Goal: Task Accomplishment & Management: Complete application form

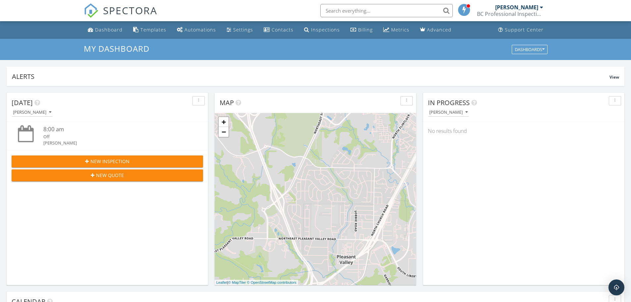
click at [525, 10] on div "[PERSON_NAME]" at bounding box center [517, 7] width 43 height 7
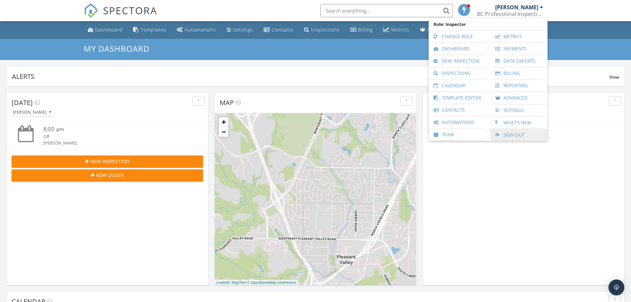
click at [509, 135] on link "Sign Out" at bounding box center [519, 135] width 51 height 12
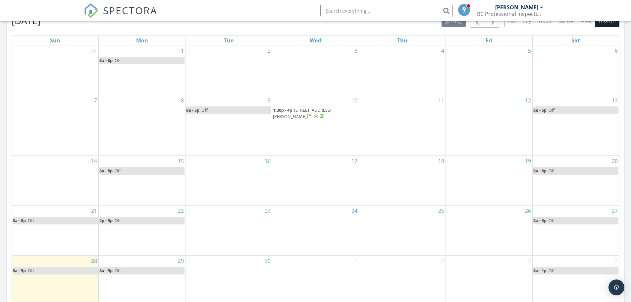
scroll to position [152, 0]
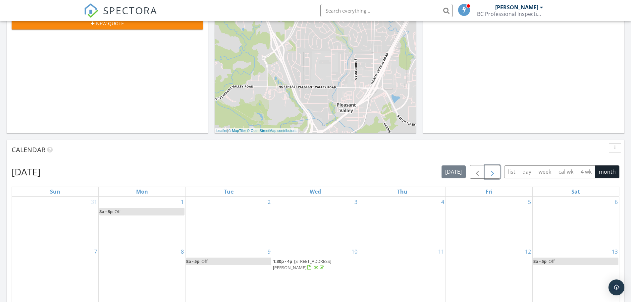
click at [494, 172] on span "button" at bounding box center [493, 172] width 8 height 8
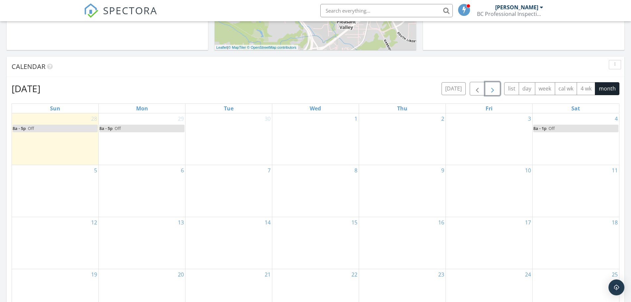
scroll to position [218, 0]
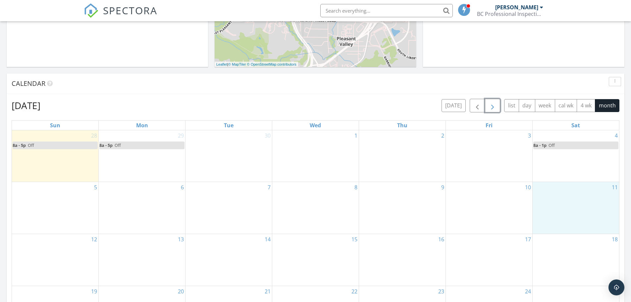
click at [567, 203] on div "11" at bounding box center [576, 208] width 87 height 52
click at [570, 187] on link "Event" at bounding box center [574, 185] width 34 height 11
select select "9"
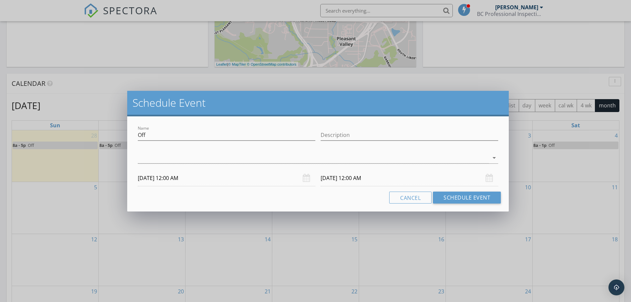
click at [304, 178] on div "[DATE] 12:00 AM" at bounding box center [227, 178] width 178 height 16
click at [187, 178] on input "[DATE] 12:00 AM" at bounding box center [227, 178] width 178 height 16
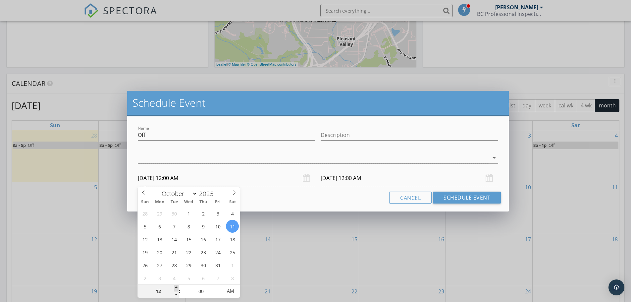
type input "01"
type input "[DATE] 1:00 AM"
click at [175, 286] on span at bounding box center [176, 288] width 5 height 7
type input "02"
type input "[DATE] 2:00 AM"
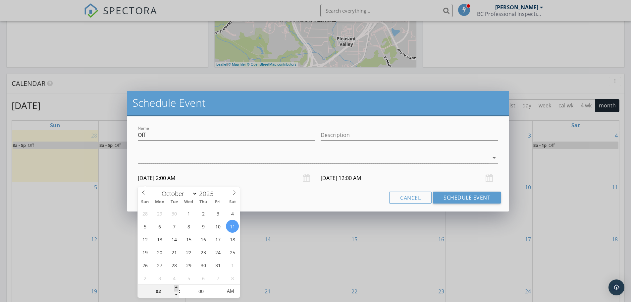
click at [175, 286] on span at bounding box center [176, 288] width 5 height 7
type input "03"
type input "[DATE] 3:00 AM"
click at [175, 286] on span at bounding box center [176, 288] width 5 height 7
type input "04"
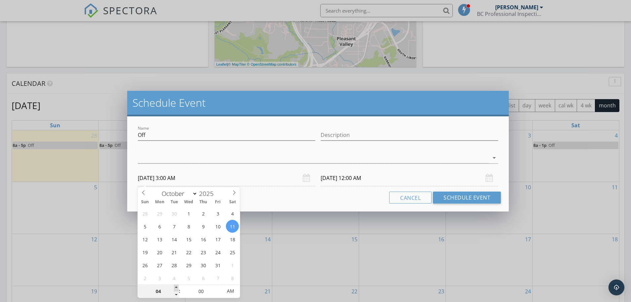
type input "[DATE] 4:00 AM"
click at [175, 286] on span at bounding box center [176, 288] width 5 height 7
type input "05"
type input "[DATE] 5:00 AM"
click at [175, 286] on span at bounding box center [176, 288] width 5 height 7
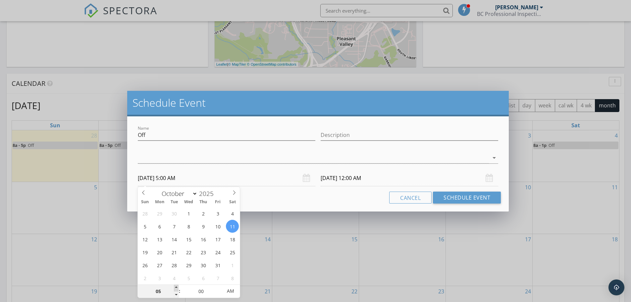
type input "05"
type input "[DATE] 5:00 AM"
type input "06"
type input "[DATE] 6:00 AM"
click at [176, 286] on span at bounding box center [176, 288] width 5 height 7
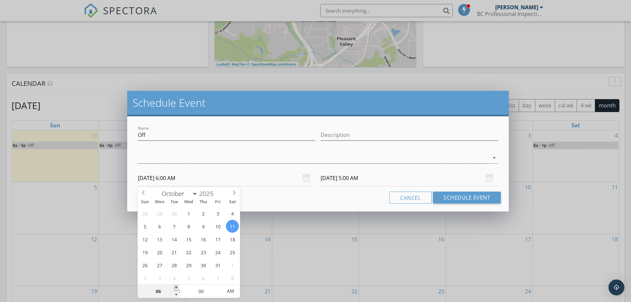
type input "07"
type input "[DATE] 7:00 AM"
click at [176, 286] on span at bounding box center [176, 288] width 5 height 7
type input "07"
type input "[DATE] 7:00 AM"
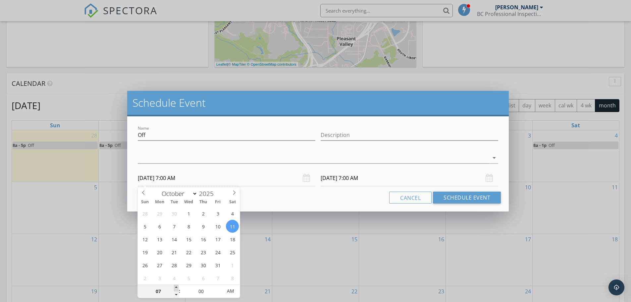
type input "08"
type input "[DATE] 8:00 AM"
click at [176, 286] on span at bounding box center [176, 288] width 5 height 7
type input "08"
type input "[DATE] 8:00 AM"
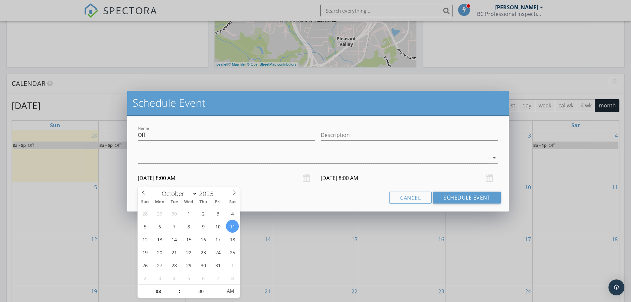
click at [272, 184] on input "[DATE] 8:00 AM" at bounding box center [227, 178] width 178 height 16
click at [345, 181] on input "[DATE] 8:00 AM" at bounding box center [410, 178] width 178 height 16
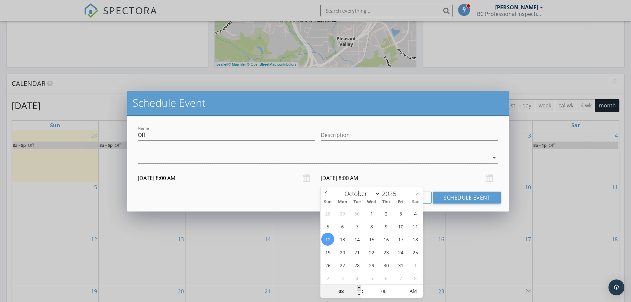
type input "09"
type input "[DATE] 9:00 AM"
click at [360, 288] on span at bounding box center [359, 288] width 5 height 7
type input "10"
type input "[DATE] 10:00 AM"
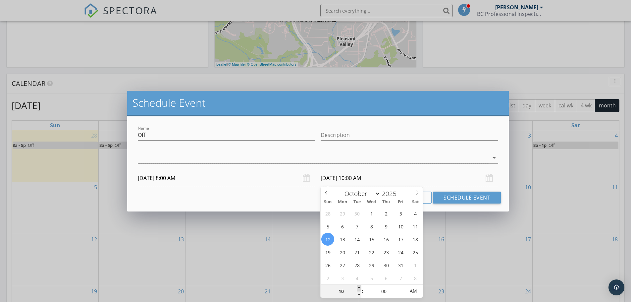
click at [360, 287] on span at bounding box center [359, 288] width 5 height 7
type input "11"
type input "[DATE] 11:00 AM"
click at [360, 287] on span at bounding box center [359, 288] width 5 height 7
type input "12"
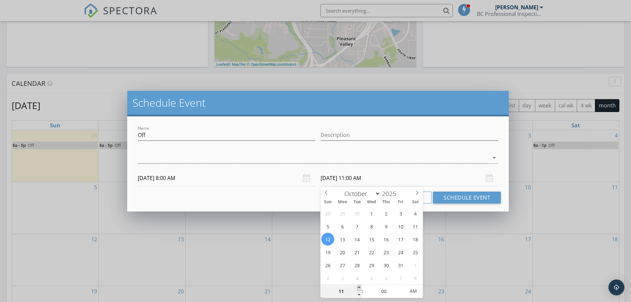
type input "[DATE] 12:00 PM"
click at [360, 287] on span at bounding box center [359, 288] width 5 height 7
type input "01"
click at [360, 287] on span at bounding box center [359, 288] width 5 height 7
click at [341, 179] on input "[DATE] 1:00 PM" at bounding box center [410, 178] width 178 height 16
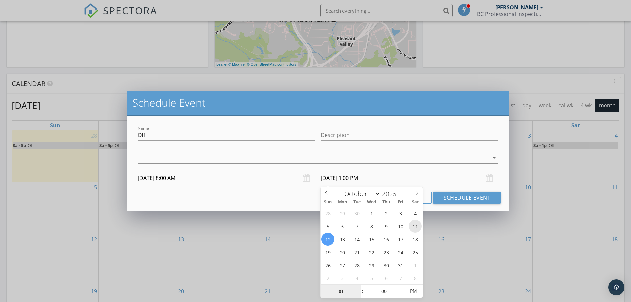
type input "[DATE] 1:00 PM"
click at [343, 159] on div at bounding box center [313, 157] width 351 height 11
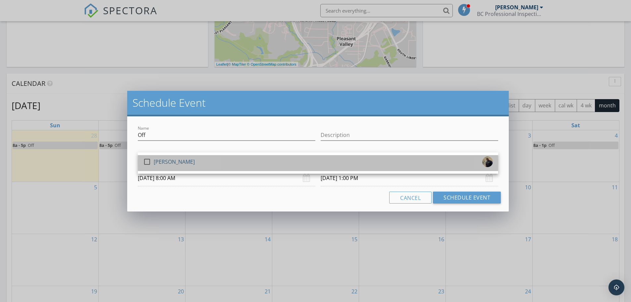
click at [327, 166] on div "check_box_outline_blank [PERSON_NAME]" at bounding box center [318, 162] width 350 height 13
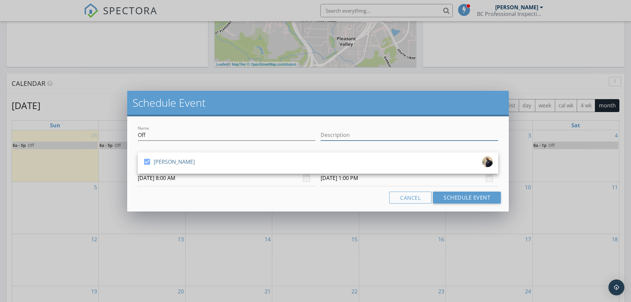
click at [356, 134] on input "Description" at bounding box center [410, 135] width 178 height 11
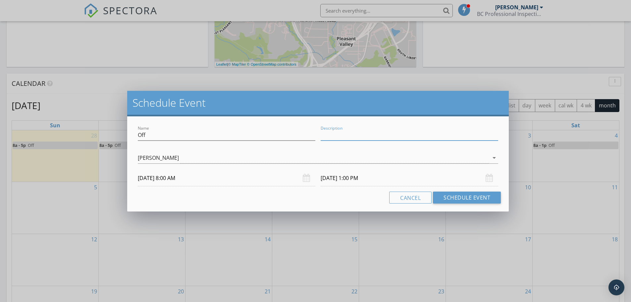
type input "PTO"
click at [447, 199] on button "Schedule Event" at bounding box center [467, 198] width 68 height 12
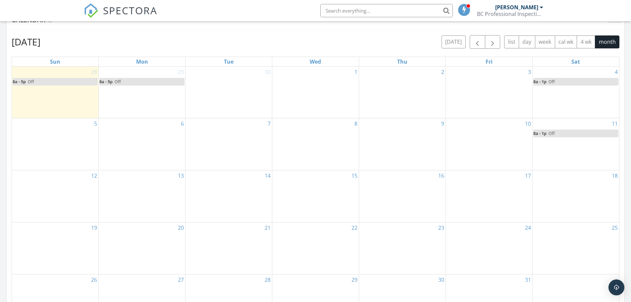
scroll to position [284, 0]
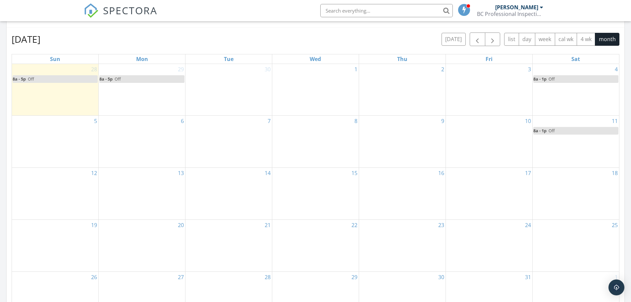
click at [561, 192] on div "18" at bounding box center [576, 194] width 87 height 52
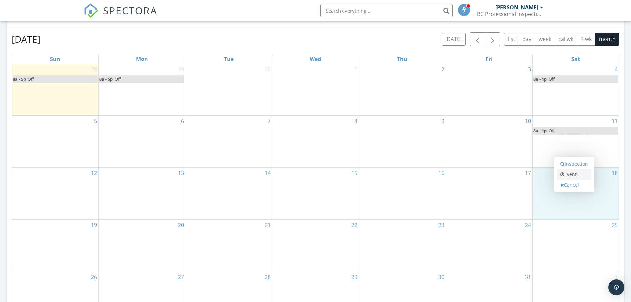
click at [566, 174] on link "Event" at bounding box center [574, 174] width 34 height 11
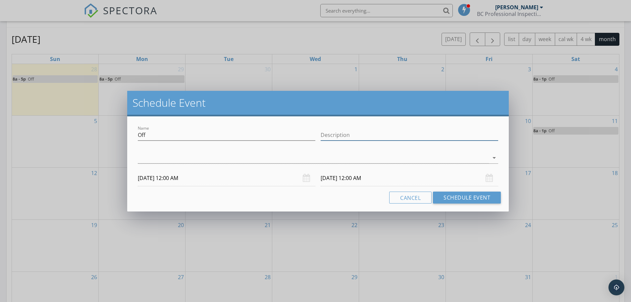
click at [362, 135] on input "Description" at bounding box center [410, 135] width 178 height 11
type input "PTO"
click at [242, 156] on div at bounding box center [313, 157] width 351 height 11
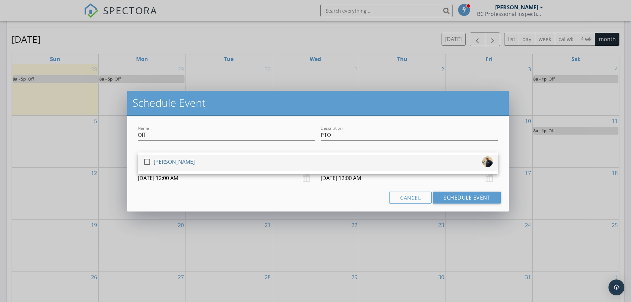
click at [202, 164] on div "check_box_outline_blank [PERSON_NAME]" at bounding box center [318, 162] width 350 height 13
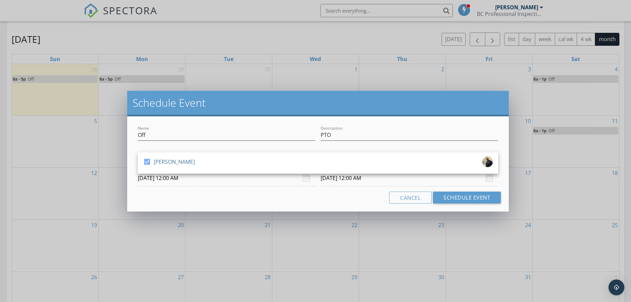
click at [160, 182] on input "[DATE] 12:00 AM" at bounding box center [227, 178] width 178 height 16
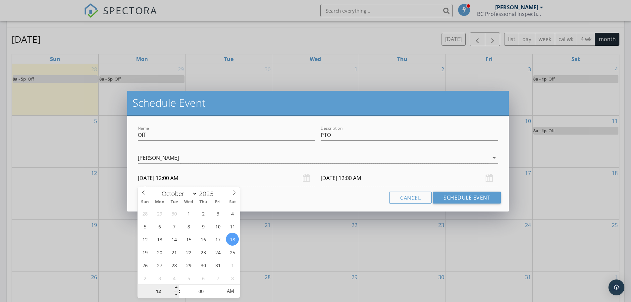
click at [174, 285] on input "12" at bounding box center [158, 291] width 41 height 13
type input "01"
type input "[DATE] 1:00 AM"
click at [175, 285] on span at bounding box center [176, 288] width 5 height 7
type input "02"
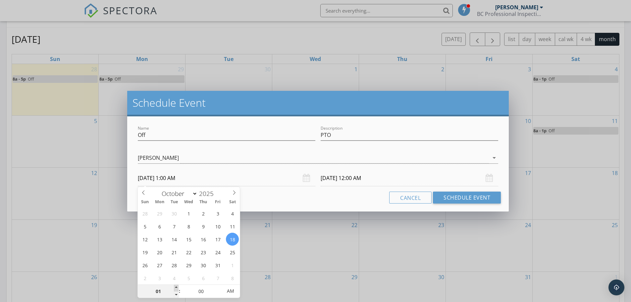
type input "[DATE] 2:00 AM"
click at [175, 285] on span at bounding box center [176, 288] width 5 height 7
type input "03"
type input "[DATE] 3:00 AM"
click at [175, 285] on span at bounding box center [176, 288] width 5 height 7
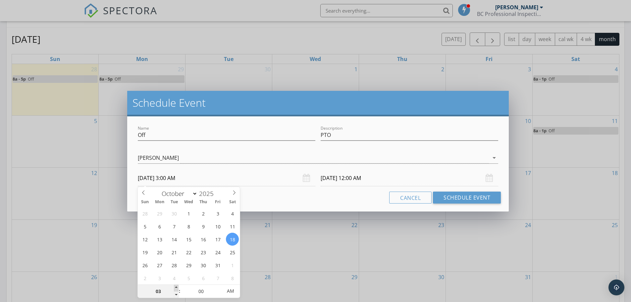
type input "04"
type input "[DATE] 4:00 AM"
click at [175, 285] on span at bounding box center [176, 288] width 5 height 7
type input "05"
type input "[DATE] 5:00 AM"
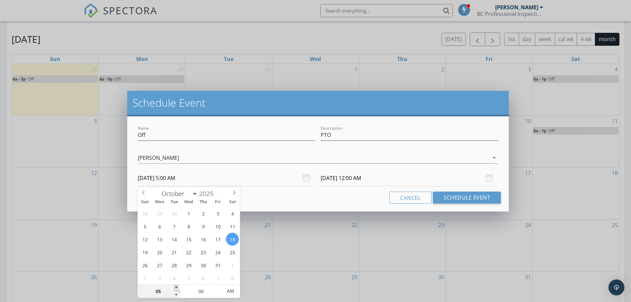
click at [175, 285] on span at bounding box center [176, 288] width 5 height 7
type input "06"
type input "[DATE] 6:00 AM"
click at [175, 285] on span at bounding box center [176, 288] width 5 height 7
type input "[DATE] 6:00 AM"
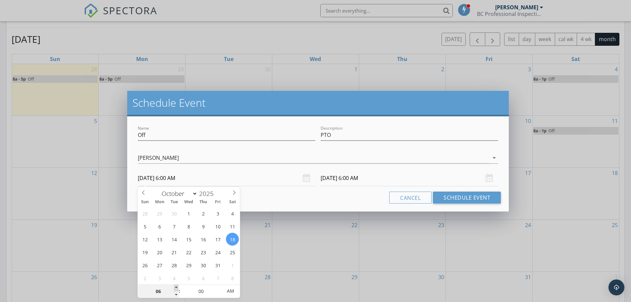
type input "07"
type input "[DATE] 7:00 AM"
click at [175, 285] on span at bounding box center [176, 288] width 5 height 7
type input "[DATE] 7:00 AM"
type input "08"
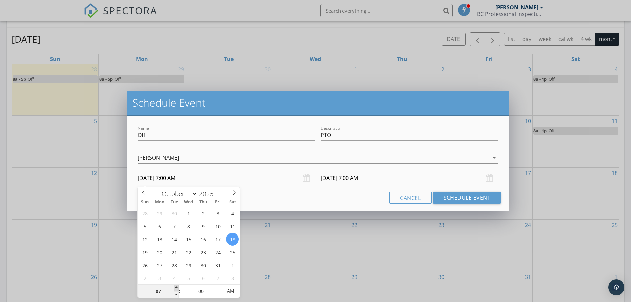
type input "[DATE] 8:00 AM"
click at [176, 285] on span at bounding box center [176, 288] width 5 height 7
type input "[DATE] 8:00 AM"
type input "05"
type input "[DATE] 8:05 AM"
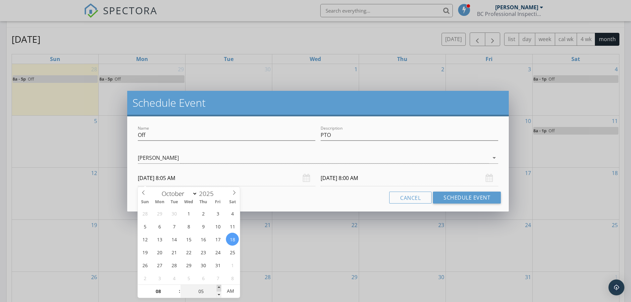
click at [218, 285] on span at bounding box center [219, 288] width 5 height 7
type input "10"
type input "[DATE] 8:10 AM"
click at [218, 285] on span at bounding box center [219, 288] width 5 height 7
type input "15"
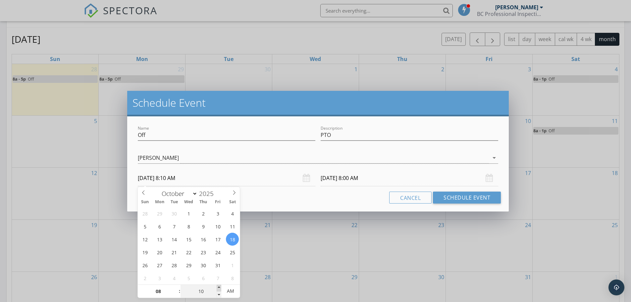
type input "[DATE] 8:15 AM"
click at [218, 285] on span at bounding box center [219, 288] width 5 height 7
type input "20"
type input "[DATE] 8:20 AM"
click at [218, 285] on span at bounding box center [219, 288] width 5 height 7
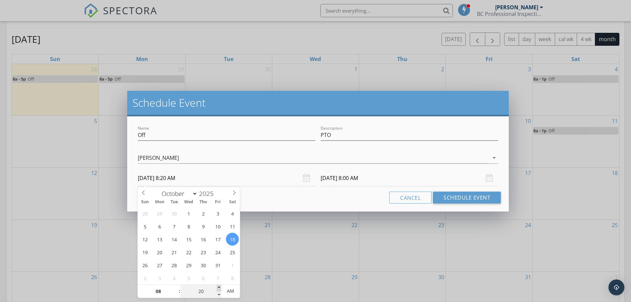
type input "20"
type input "[DATE] 8:20 AM"
type input "15"
type input "[DATE] 8:15 AM"
click at [220, 296] on span at bounding box center [219, 294] width 5 height 7
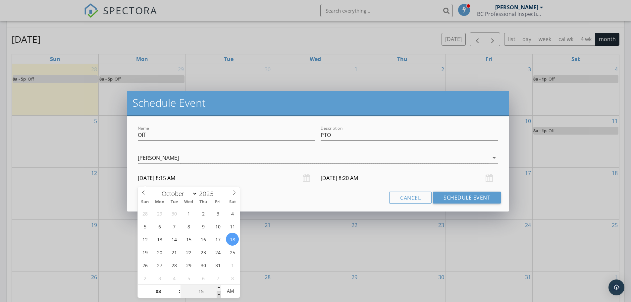
type input "10"
type input "[DATE] 8:10 AM"
click at [219, 296] on span at bounding box center [219, 294] width 5 height 7
type input "10"
type input "[DATE] 8:10 AM"
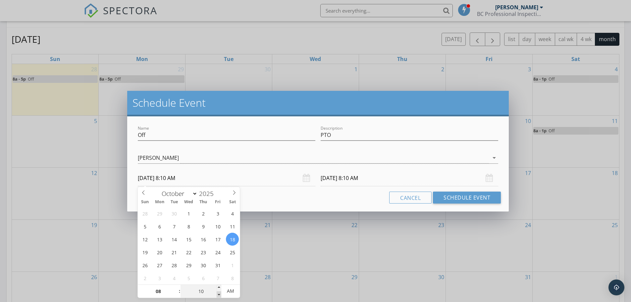
type input "05"
type input "[DATE] 8:05 AM"
click at [219, 296] on span at bounding box center [219, 294] width 5 height 7
type input "05"
type input "[DATE] 8:05 AM"
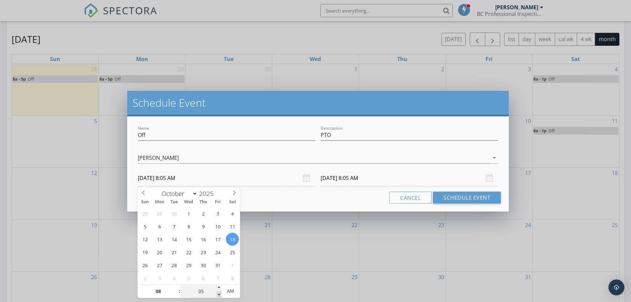
type input "00"
type input "[DATE] 8:00 AM"
click at [219, 296] on span at bounding box center [219, 294] width 5 height 7
type input "00"
click at [260, 178] on input "[DATE] 8:00 AM" at bounding box center [227, 178] width 178 height 16
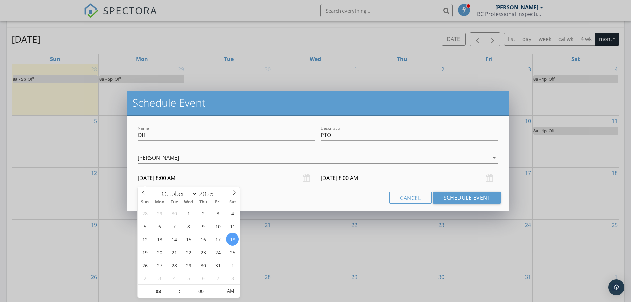
click at [341, 182] on input "[DATE] 8:00 AM" at bounding box center [410, 178] width 178 height 16
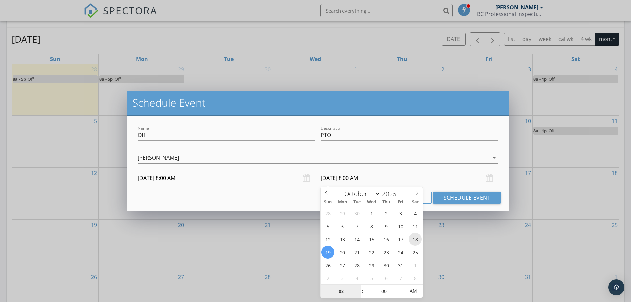
type input "[DATE] 8:00 AM"
click at [381, 180] on input "[DATE] 8:00 AM" at bounding box center [410, 178] width 178 height 16
type input "09"
type input "[DATE] 9:00 AM"
click at [359, 287] on span at bounding box center [359, 288] width 5 height 7
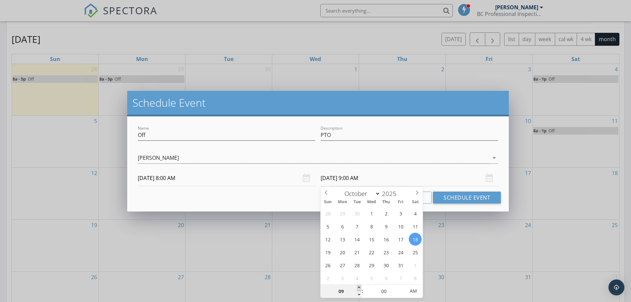
type input "10"
type input "[DATE] 10:00 AM"
click at [359, 287] on span at bounding box center [359, 288] width 5 height 7
type input "11"
type input "[DATE] 11:00 AM"
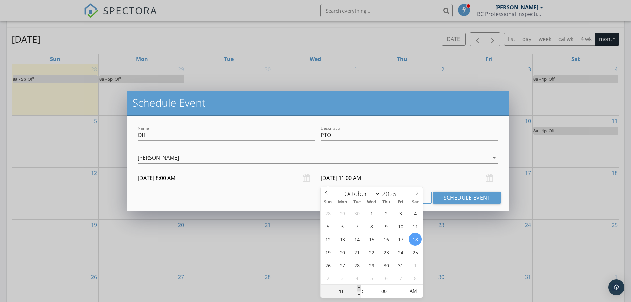
click at [359, 287] on span at bounding box center [359, 288] width 5 height 7
type input "12"
type input "[DATE] 12:00 PM"
click at [359, 287] on span at bounding box center [359, 288] width 5 height 7
type input "01"
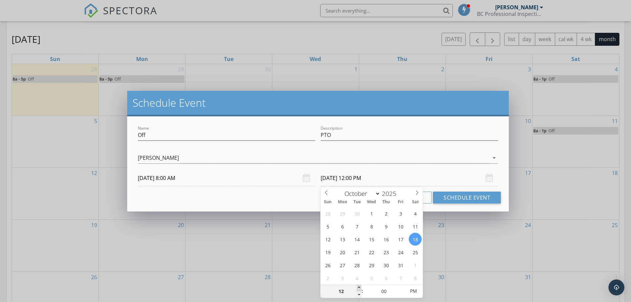
type input "[DATE] 1:00 PM"
click at [359, 287] on span at bounding box center [359, 288] width 5 height 7
click at [419, 175] on input "[DATE] 1:00 PM" at bounding box center [410, 178] width 178 height 16
click at [272, 156] on div "[PERSON_NAME]" at bounding box center [313, 157] width 351 height 11
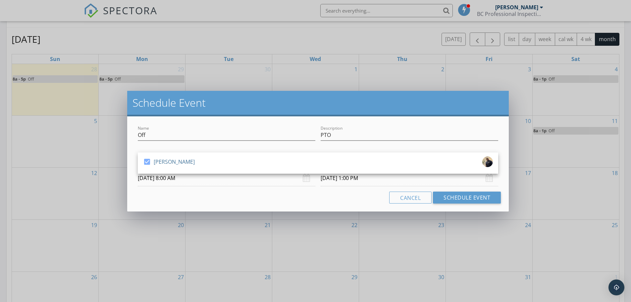
click at [255, 200] on div "Cancel Schedule Event" at bounding box center [318, 198] width 366 height 12
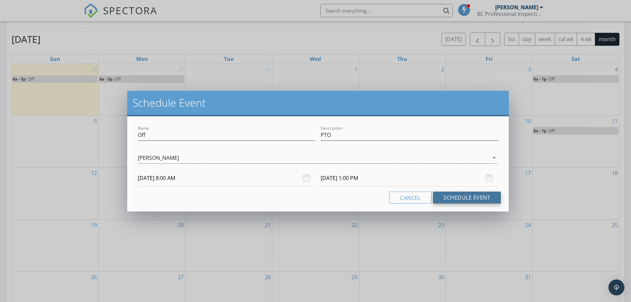
click at [454, 199] on button "Schedule Event" at bounding box center [467, 198] width 68 height 12
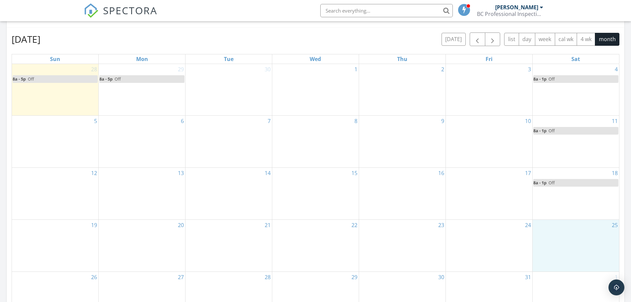
click at [571, 240] on div "25" at bounding box center [576, 246] width 87 height 52
click at [570, 221] on link "Event" at bounding box center [574, 222] width 34 height 11
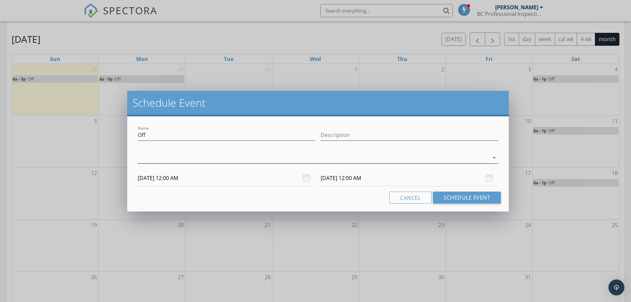
click at [291, 158] on div at bounding box center [313, 157] width 351 height 11
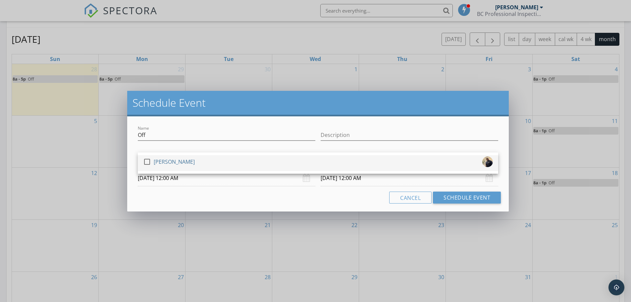
click at [230, 163] on div "check_box_outline_blank [PERSON_NAME]" at bounding box center [318, 162] width 350 height 13
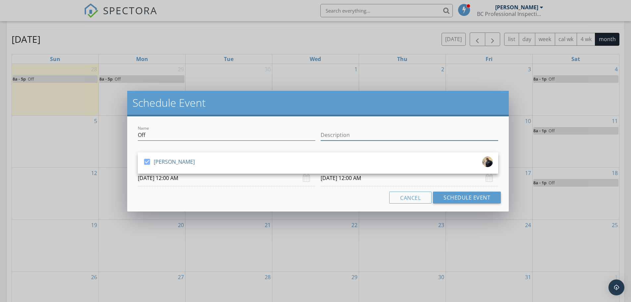
click at [355, 135] on input "Description" at bounding box center [410, 135] width 178 height 11
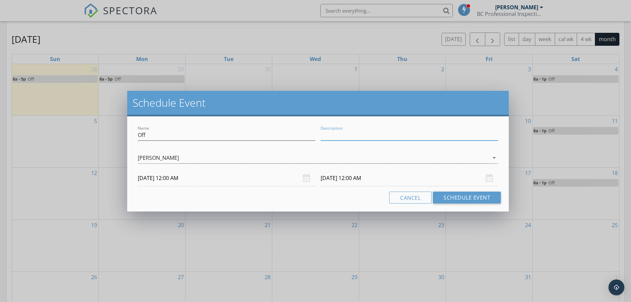
type input "PTO"
click at [265, 179] on input "[DATE] 12:00 AM" at bounding box center [227, 178] width 178 height 16
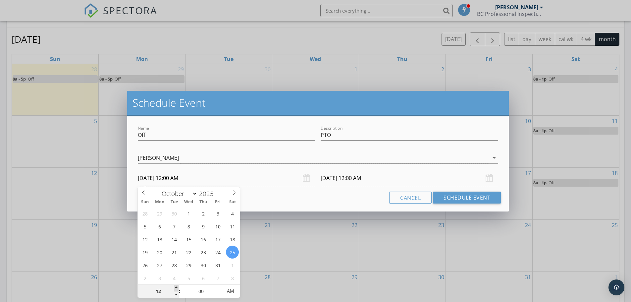
type input "01"
type input "[DATE] 1:00 AM"
click at [175, 287] on span at bounding box center [176, 288] width 5 height 7
type input "02"
type input "[DATE] 2:00 AM"
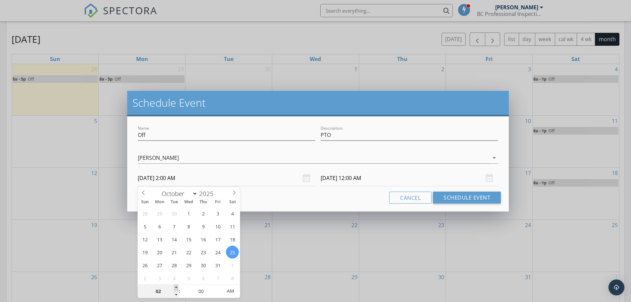
click at [175, 287] on span at bounding box center [176, 288] width 5 height 7
type input "02"
type input "[DATE] 2:00 AM"
type input "03"
type input "[DATE] 3:00 AM"
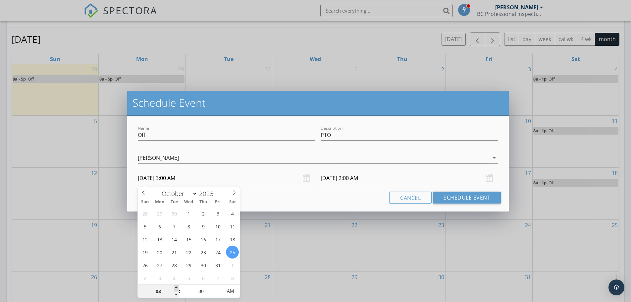
click at [175, 287] on span at bounding box center [176, 288] width 5 height 7
type input "04"
type input "03"
type input "[DATE] 4:00 AM"
type input "[DATE] 3:00 AM"
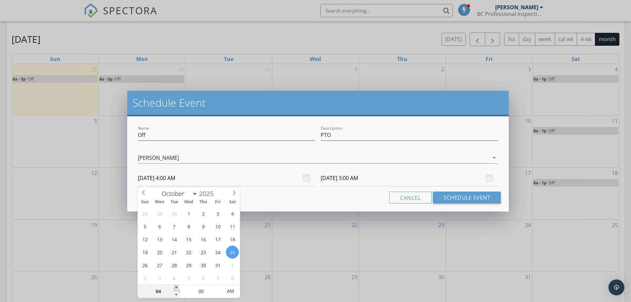
click at [176, 286] on span at bounding box center [176, 288] width 5 height 7
type input "05"
type input "[DATE] 5:00 AM"
click at [176, 286] on span at bounding box center [176, 288] width 5 height 7
type input "06"
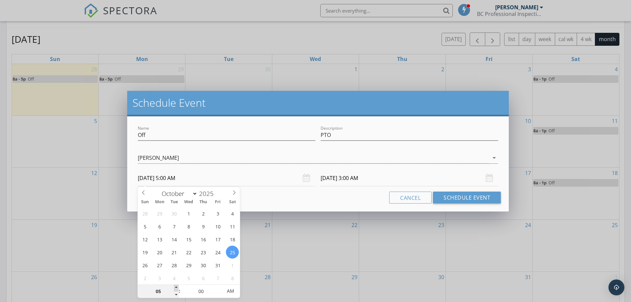
type input "[DATE] 6:00 AM"
click at [176, 286] on span at bounding box center [176, 288] width 5 height 7
type input "07"
type input "[DATE] 7:00 AM"
click at [176, 286] on span at bounding box center [176, 288] width 5 height 7
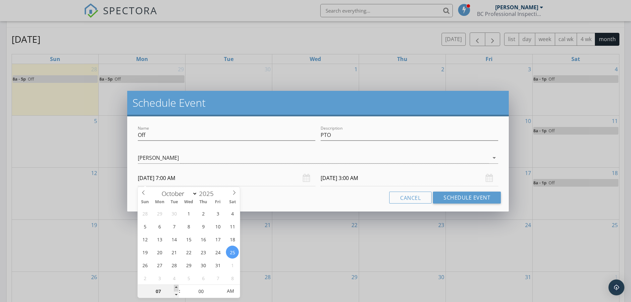
type input "08"
type input "07"
type input "[DATE] 8:00 AM"
type input "[DATE] 7:00 AM"
click at [176, 286] on span at bounding box center [176, 288] width 5 height 7
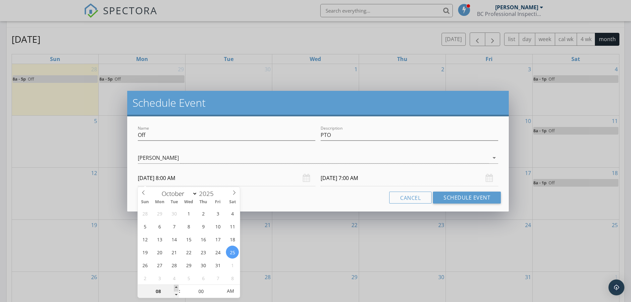
type input "08"
click at [352, 183] on input "[DATE] 8:00 AM" at bounding box center [410, 178] width 178 height 16
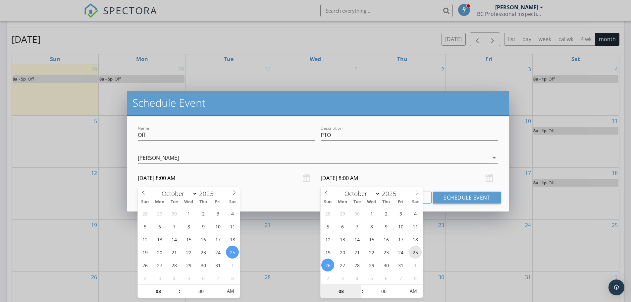
type input "[DATE] 8:00 AM"
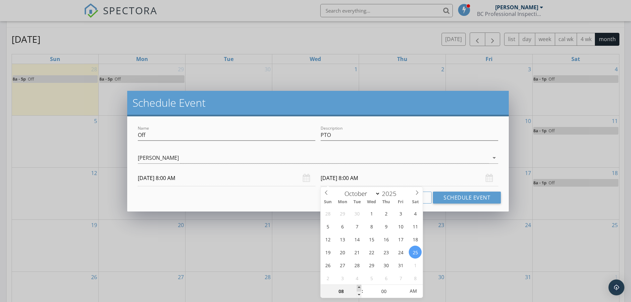
type input "09"
type input "[DATE] 9:00 AM"
click at [358, 287] on span at bounding box center [359, 288] width 5 height 7
type input "10"
type input "[DATE] 10:00 AM"
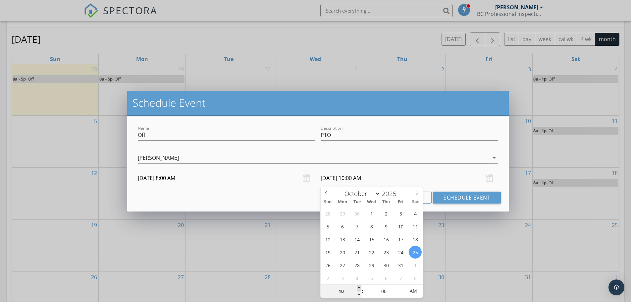
click at [358, 287] on span at bounding box center [359, 288] width 5 height 7
type input "11"
type input "[DATE] 11:00 AM"
click at [358, 287] on span at bounding box center [359, 288] width 5 height 7
type input "12"
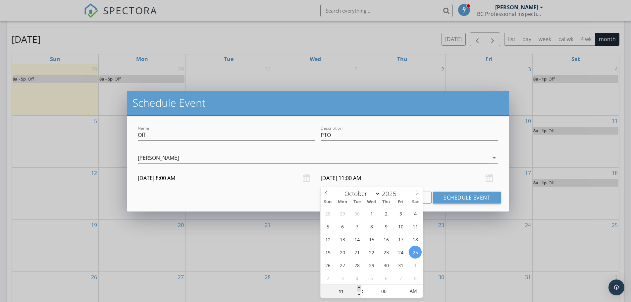
type input "[DATE] 12:00 PM"
click at [358, 287] on span at bounding box center [359, 288] width 5 height 7
type input "01"
type input "[DATE] 1:00 PM"
click at [358, 287] on span at bounding box center [359, 288] width 5 height 7
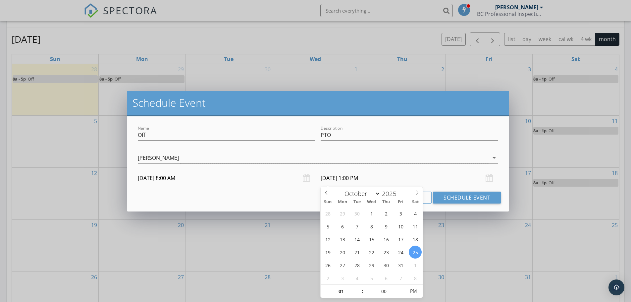
click at [443, 171] on input "[DATE] 1:00 PM" at bounding box center [410, 178] width 178 height 16
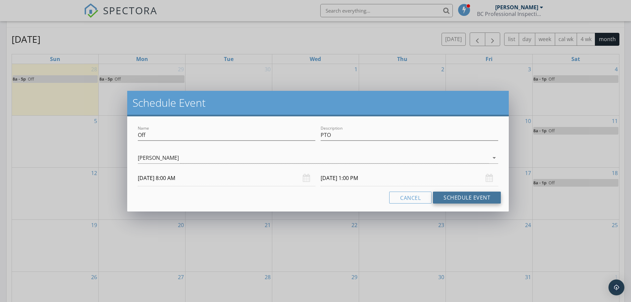
click at [462, 196] on button "Schedule Event" at bounding box center [467, 198] width 68 height 12
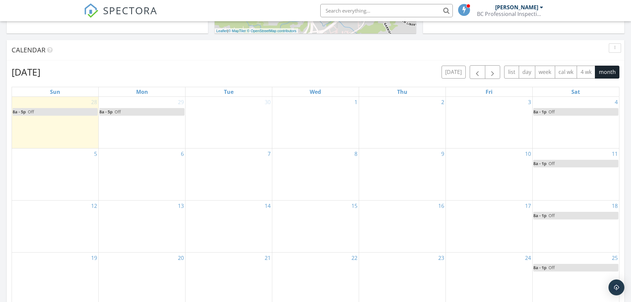
scroll to position [251, 0]
click at [477, 72] on span "button" at bounding box center [478, 73] width 8 height 8
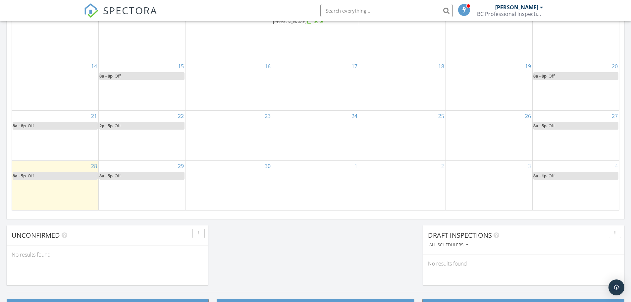
scroll to position [365, 0]
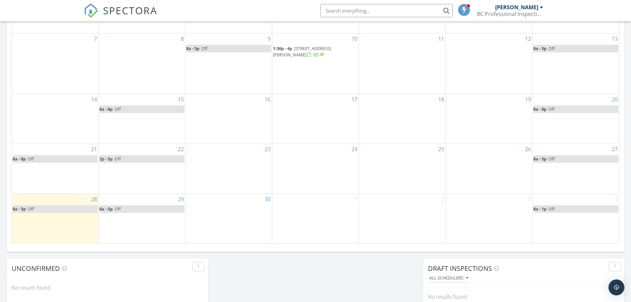
click at [227, 212] on div "30" at bounding box center [229, 218] width 87 height 49
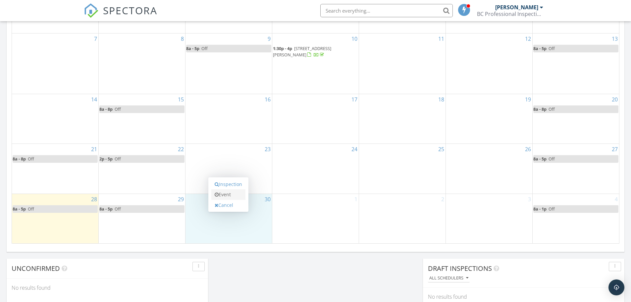
click at [226, 195] on link "Event" at bounding box center [228, 194] width 34 height 11
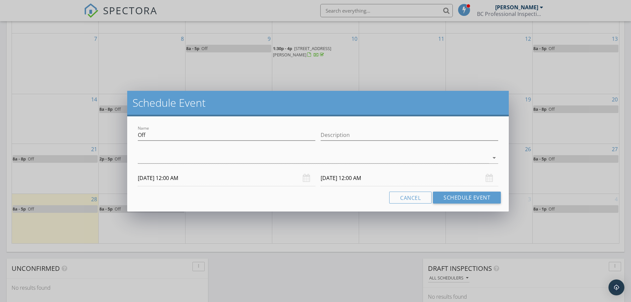
click at [304, 178] on div "[DATE] 12:00 AM" at bounding box center [227, 178] width 178 height 16
click at [306, 179] on div "[DATE] 12:00 AM" at bounding box center [227, 178] width 178 height 16
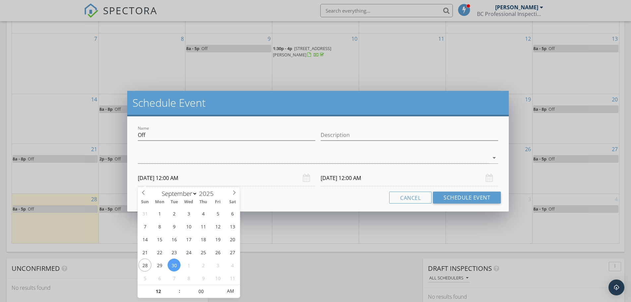
click at [193, 179] on input "[DATE] 12:00 AM" at bounding box center [227, 178] width 178 height 16
type input "01"
type input "[DATE] 1:00 AM"
click at [177, 287] on span at bounding box center [176, 288] width 5 height 7
type input "02"
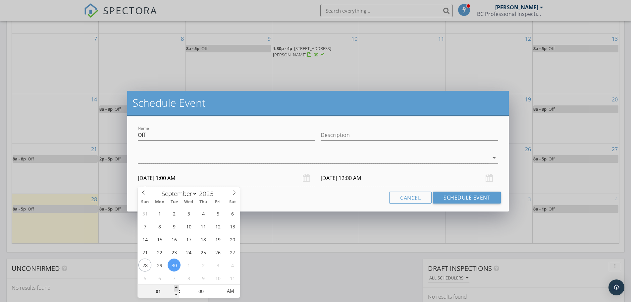
type input "[DATE] 2:00 AM"
click at [177, 287] on span at bounding box center [176, 288] width 5 height 7
type input "[DATE] 2:00 AM"
type input "03"
type input "[DATE] 3:00 AM"
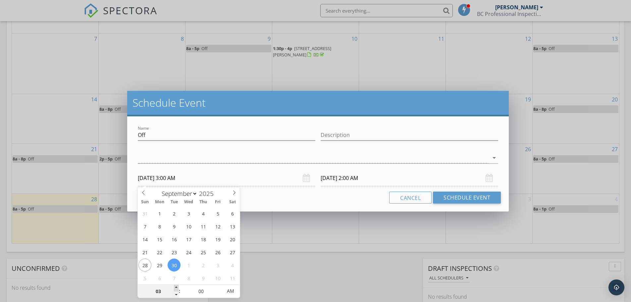
click at [177, 287] on span at bounding box center [176, 288] width 5 height 7
type input "[DATE] 3:00 AM"
type input "04"
type input "[DATE] 4:00 AM"
click at [176, 288] on span at bounding box center [176, 288] width 5 height 7
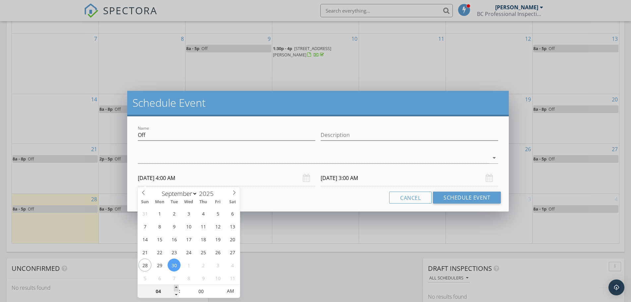
type input "[DATE] 4:00 AM"
type input "03"
type input "[DATE] 3:00 AM"
click at [178, 294] on span at bounding box center [176, 294] width 5 height 7
type input "[DATE] 3:00 AM"
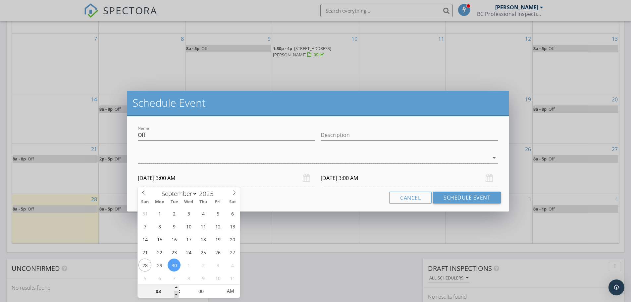
type input "02"
type input "[DATE] 2:00 AM"
click at [178, 294] on span at bounding box center [176, 294] width 5 height 7
type input "[DATE] 2:00 AM"
type input "05"
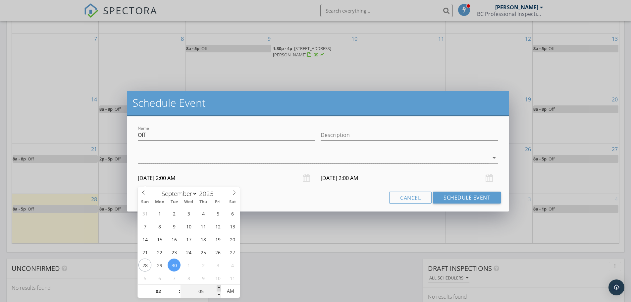
type input "[DATE] 2:05 AM"
click at [218, 287] on span at bounding box center [219, 288] width 5 height 7
type input "[DATE] 2:05 AM"
type input "10"
type input "[DATE] 2:10 AM"
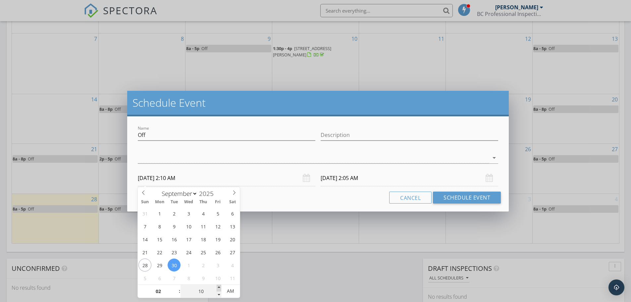
click at [218, 287] on span at bounding box center [219, 288] width 5 height 7
type input "[DATE] 2:10 AM"
type input "15"
type input "[DATE] 2:15 AM"
click at [218, 287] on span at bounding box center [219, 288] width 5 height 7
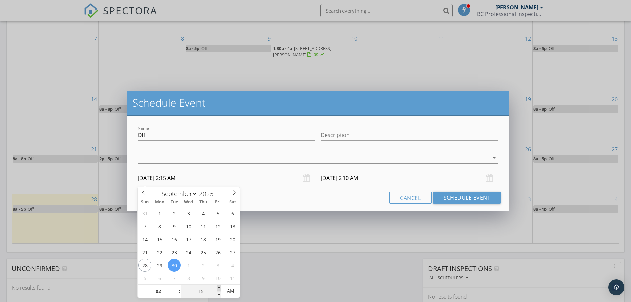
type input "[DATE] 2:15 AM"
type input "20"
type input "[DATE] 2:20 AM"
click at [218, 287] on span at bounding box center [219, 288] width 5 height 7
type input "[DATE] 2:20 AM"
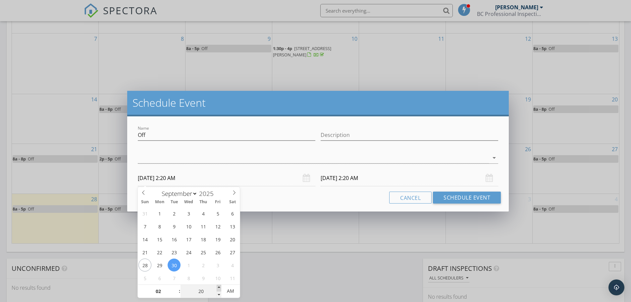
type input "25"
type input "[DATE] 2:25 AM"
click at [218, 287] on span at bounding box center [219, 288] width 5 height 7
type input "[DATE] 2:25 AM"
type input "30"
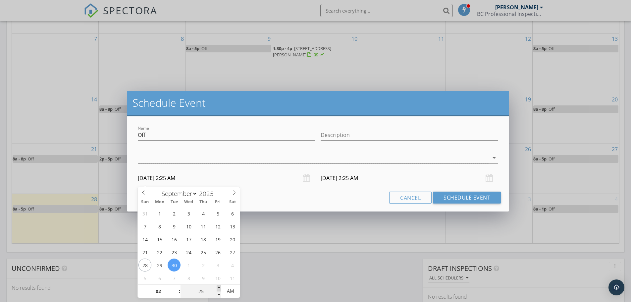
type input "[DATE] 2:30 AM"
click at [218, 287] on span at bounding box center [219, 288] width 5 height 7
type input "[DATE] 2:30 AM"
type input "[DATE] 2:30 PM"
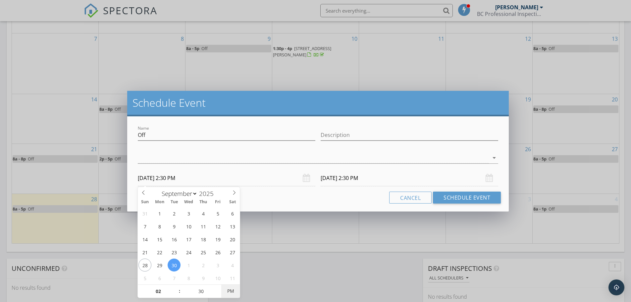
click at [228, 289] on span "PM" at bounding box center [230, 290] width 18 height 13
click at [355, 179] on input "[DATE] 2:30 PM" at bounding box center [410, 178] width 178 height 16
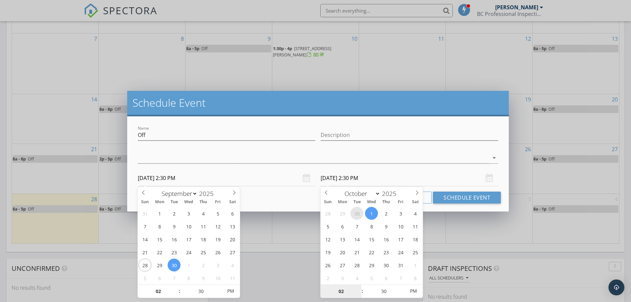
select select "8"
type input "[DATE] 2:30 PM"
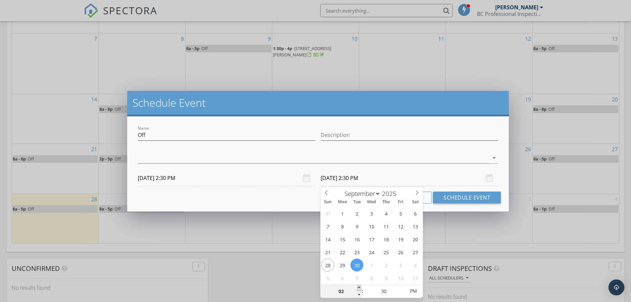
type input "03"
type input "[DATE] 3:30 PM"
click at [358, 287] on span at bounding box center [359, 288] width 5 height 7
type input "04"
type input "[DATE] 4:30 PM"
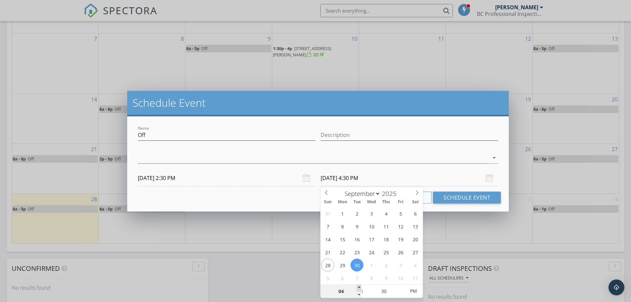
click at [358, 287] on span at bounding box center [359, 288] width 5 height 7
type input "05"
type input "[DATE] 5:30 PM"
click at [358, 287] on span at bounding box center [359, 288] width 5 height 7
type input "25"
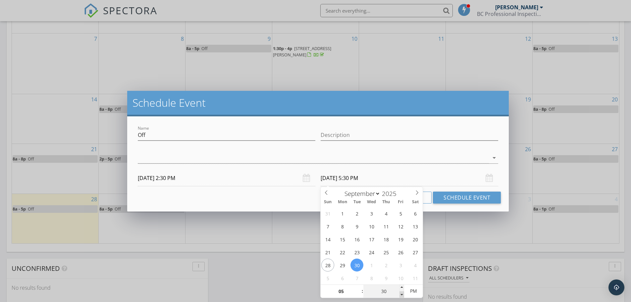
type input "[DATE] 5:25 PM"
click at [401, 294] on span at bounding box center [402, 294] width 5 height 7
type input "20"
type input "[DATE] 5:20 PM"
click at [401, 294] on span at bounding box center [402, 294] width 5 height 7
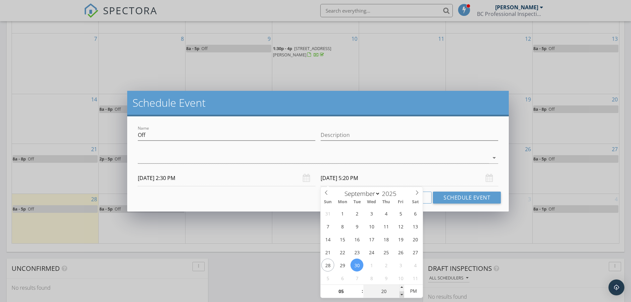
type input "15"
type input "[DATE] 5:15 PM"
click at [401, 294] on span at bounding box center [402, 294] width 5 height 7
type input "10"
type input "[DATE] 5:10 PM"
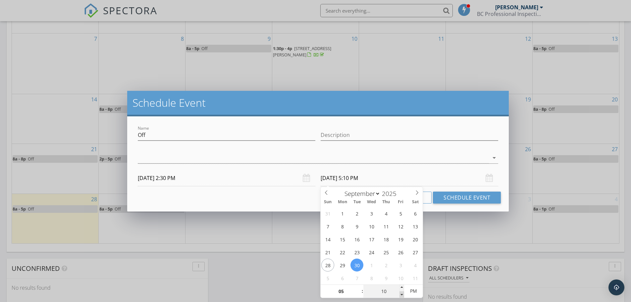
click at [401, 294] on span at bounding box center [402, 294] width 5 height 7
type input "05"
type input "[DATE] 5:05 PM"
click at [401, 294] on span at bounding box center [402, 294] width 5 height 7
type input "00"
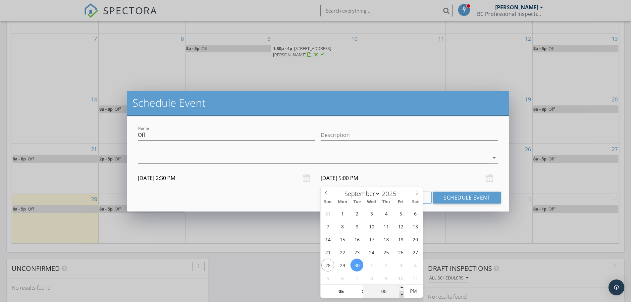
click at [401, 294] on span at bounding box center [402, 294] width 5 height 7
click at [410, 291] on span "PM" at bounding box center [413, 290] width 18 height 13
type input "[DATE] 5:00 PM"
click at [411, 290] on span "AM" at bounding box center [413, 290] width 18 height 13
click at [388, 179] on input "[DATE] 5:00 PM" at bounding box center [410, 178] width 178 height 16
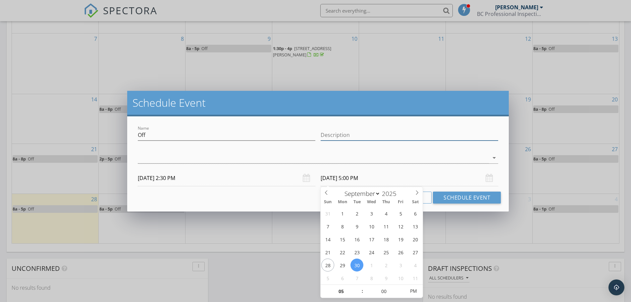
click at [359, 137] on input "Description" at bounding box center [410, 135] width 178 height 11
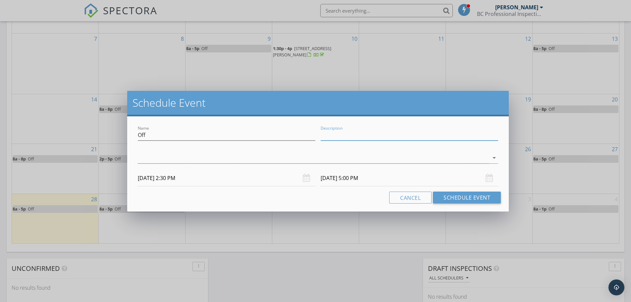
type input "PTO"
click at [302, 158] on div at bounding box center [313, 157] width 351 height 11
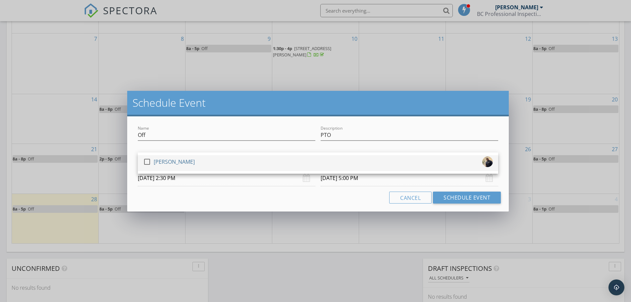
click at [278, 165] on div "check_box_outline_blank [PERSON_NAME]" at bounding box center [318, 162] width 350 height 13
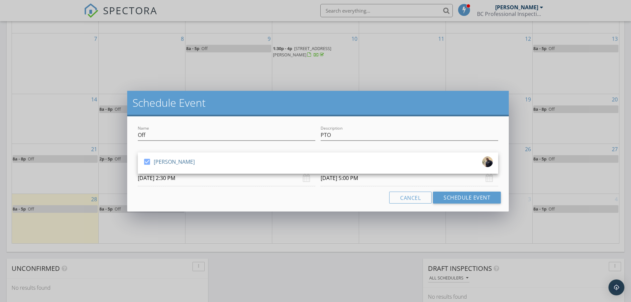
click at [272, 206] on div "Name Off Description PTO check_box [PERSON_NAME] [PERSON_NAME] arrow_drop_down …" at bounding box center [318, 163] width 382 height 95
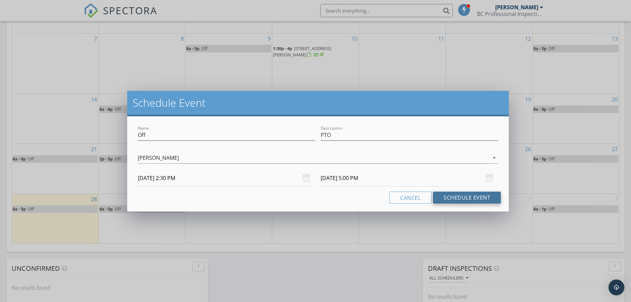
click at [456, 200] on button "Schedule Event" at bounding box center [467, 198] width 68 height 12
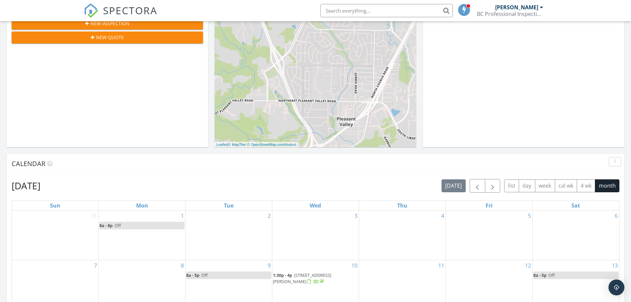
scroll to position [99, 0]
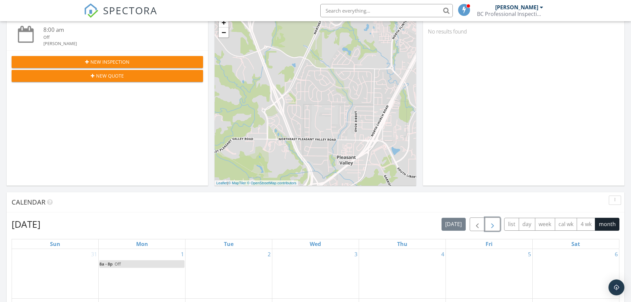
click at [491, 222] on span "button" at bounding box center [493, 224] width 8 height 8
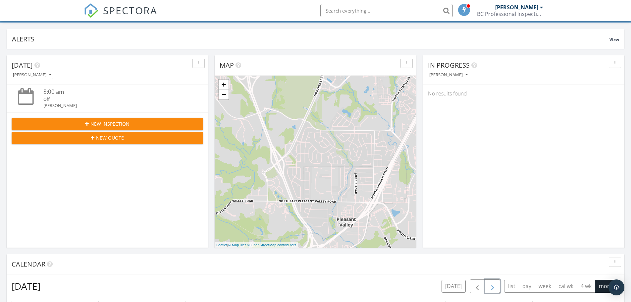
scroll to position [33, 0]
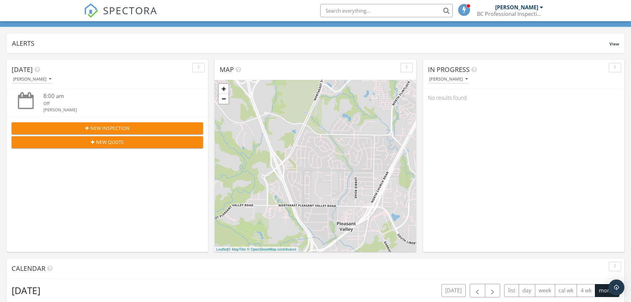
click at [493, 13] on div "BC Professional Inspections LLC" at bounding box center [510, 14] width 66 height 7
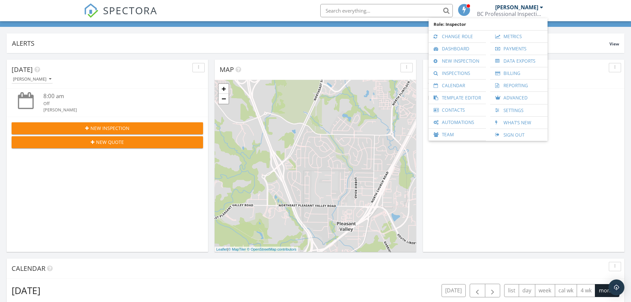
click at [135, 223] on div "[DATE] [PERSON_NAME] 8:00 am Off [PERSON_NAME] New Inspection New Quote" at bounding box center [108, 156] width 202 height 192
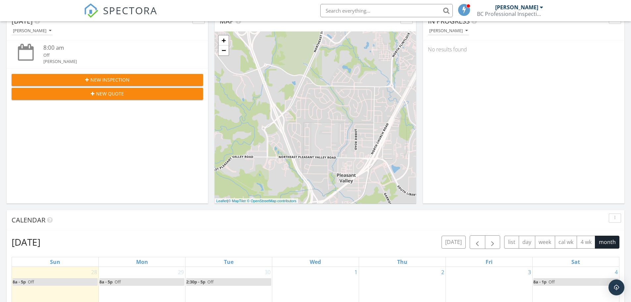
scroll to position [199, 0]
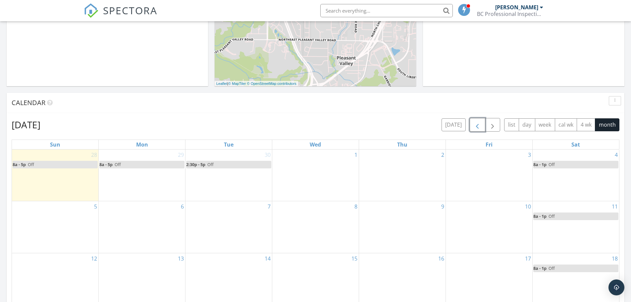
click at [477, 121] on button "button" at bounding box center [478, 125] width 16 height 14
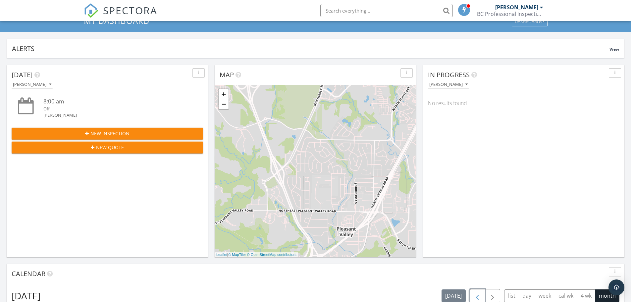
scroll to position [0, 0]
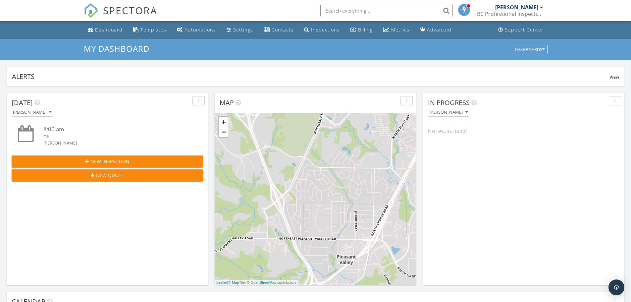
click at [515, 9] on div "[PERSON_NAME]" at bounding box center [517, 7] width 43 height 7
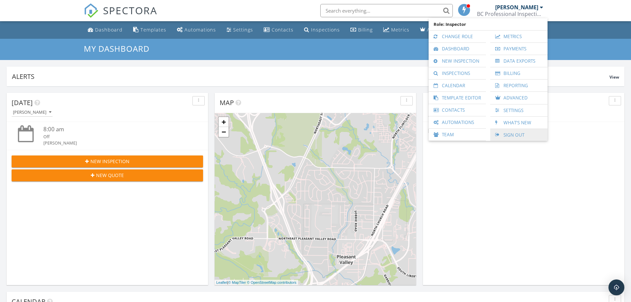
click at [507, 132] on link "Sign Out" at bounding box center [519, 135] width 51 height 12
